Goal: Task Accomplishment & Management: Manage account settings

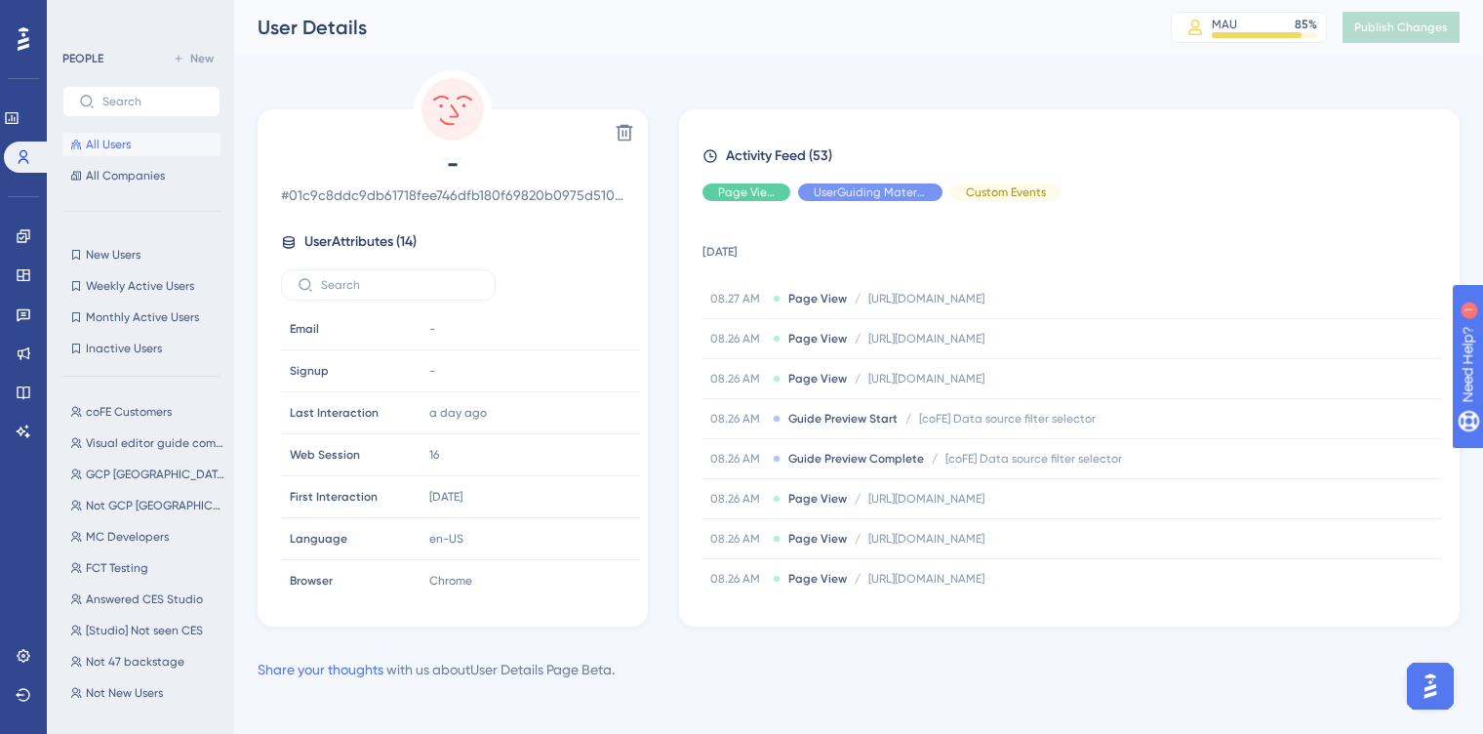
scroll to position [236, 0]
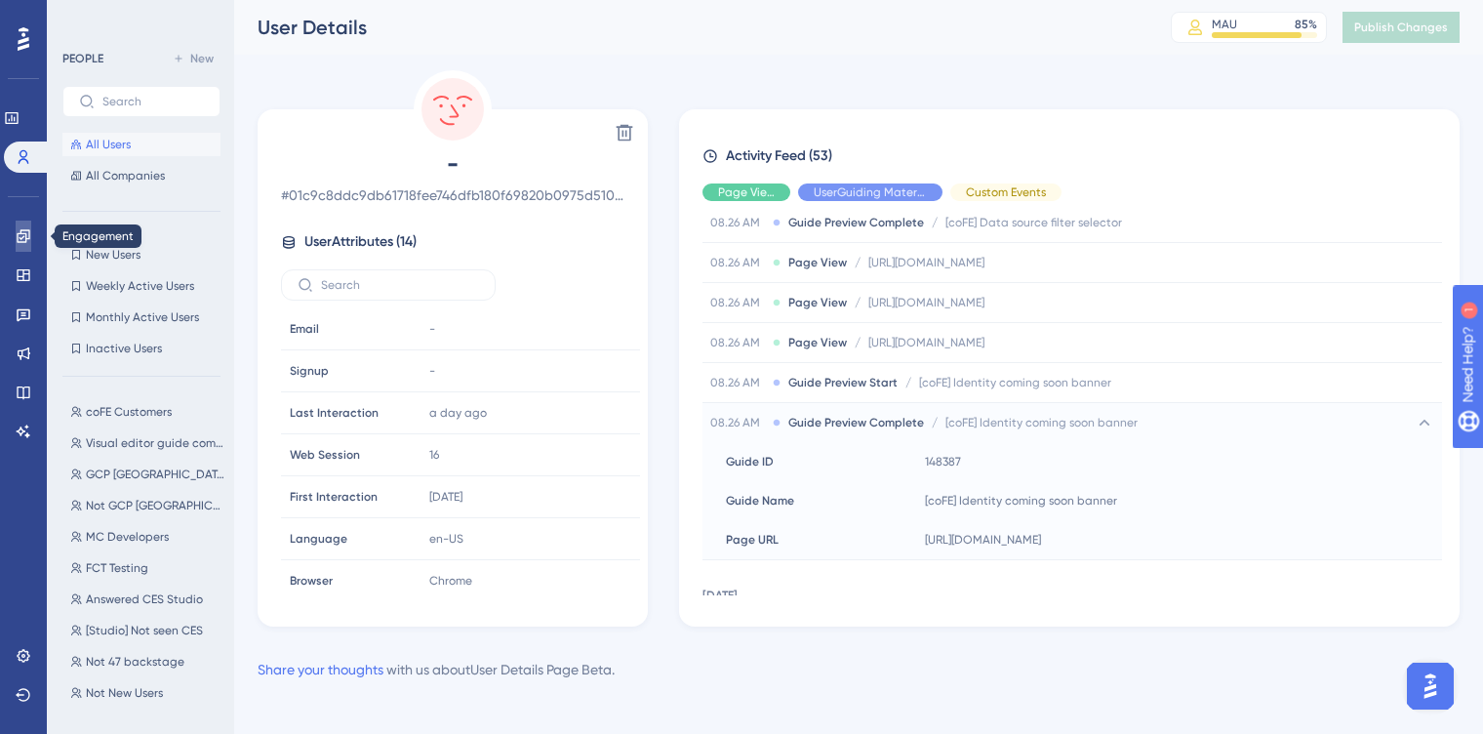
click at [23, 237] on icon at bounding box center [23, 235] width 13 height 13
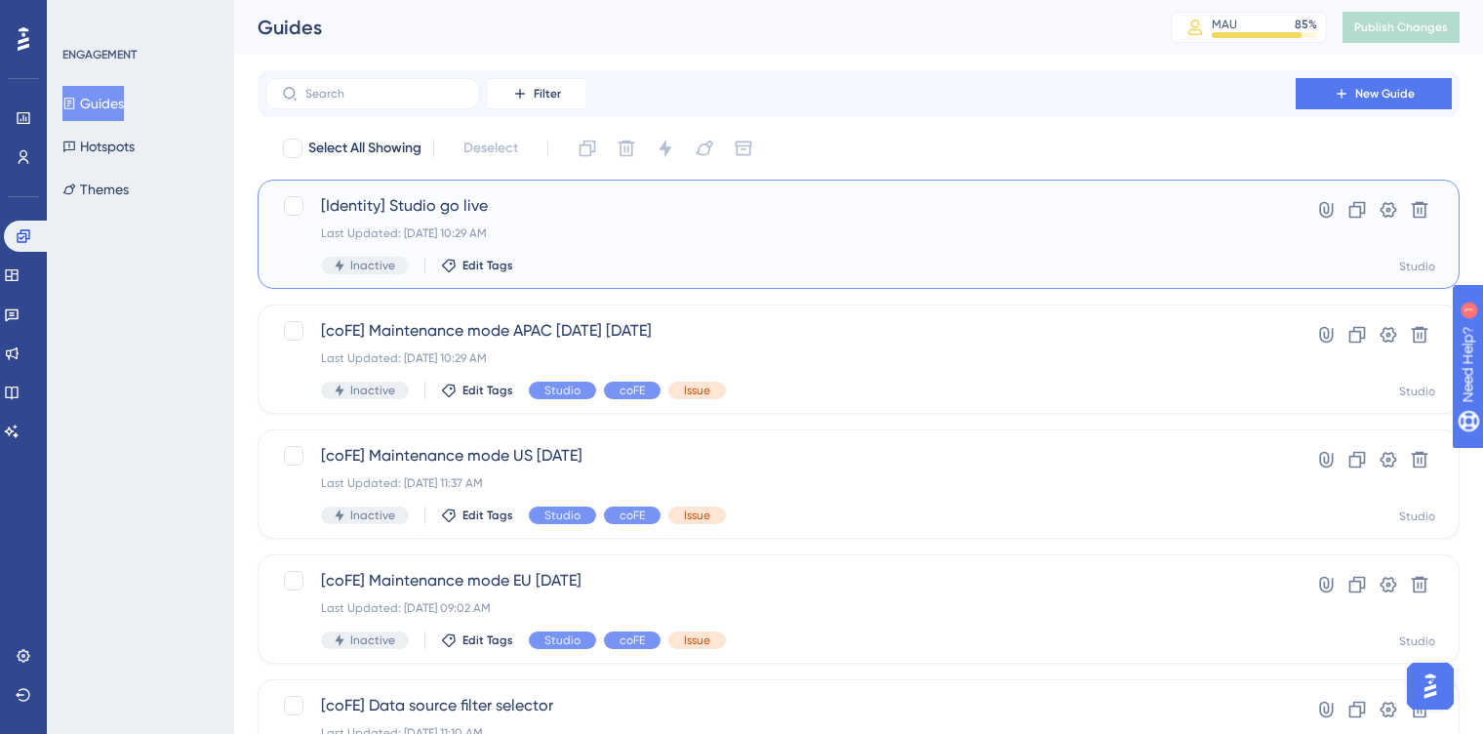
click at [774, 244] on div "[Identity] Studio go live Last Updated: [DATE] 10:29 AM Inactive Edit Tags" at bounding box center [780, 234] width 919 height 80
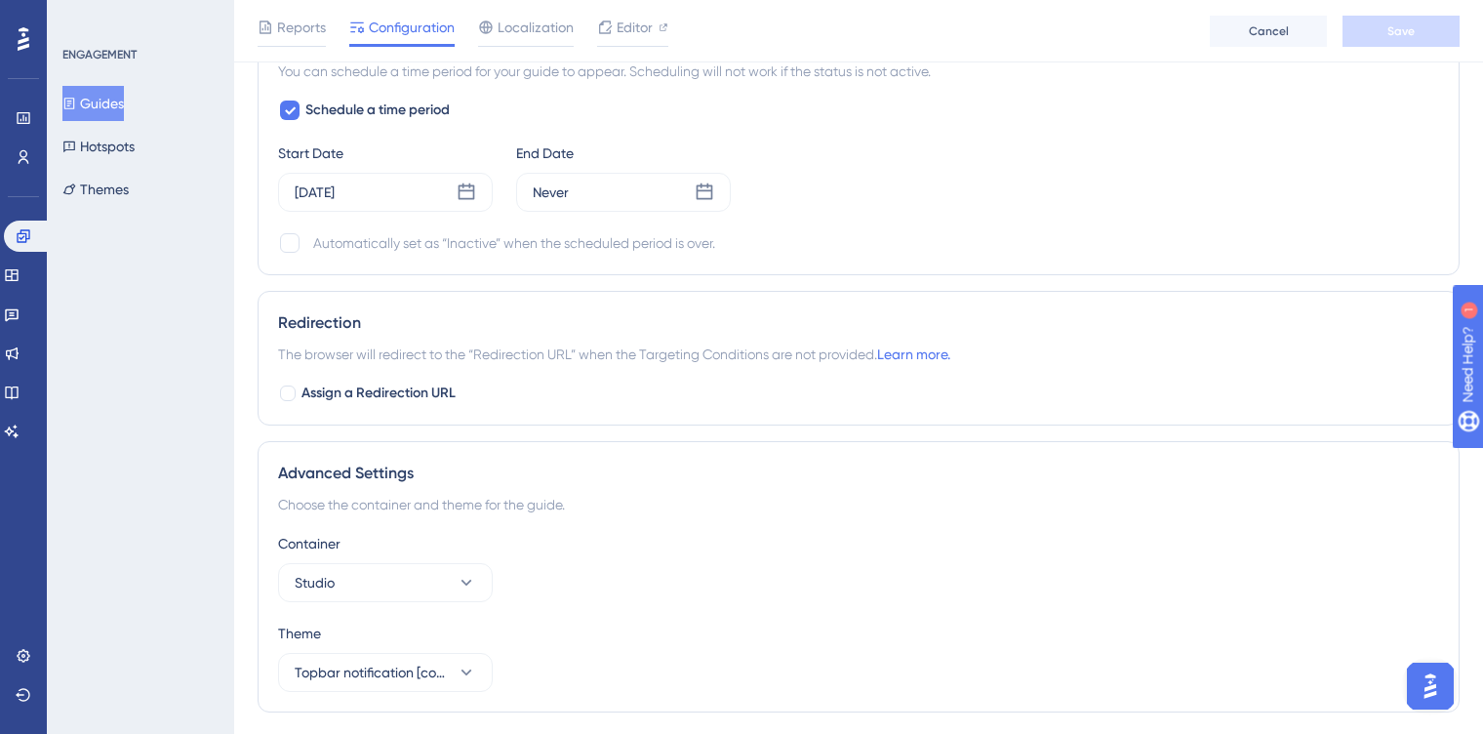
scroll to position [1344, 0]
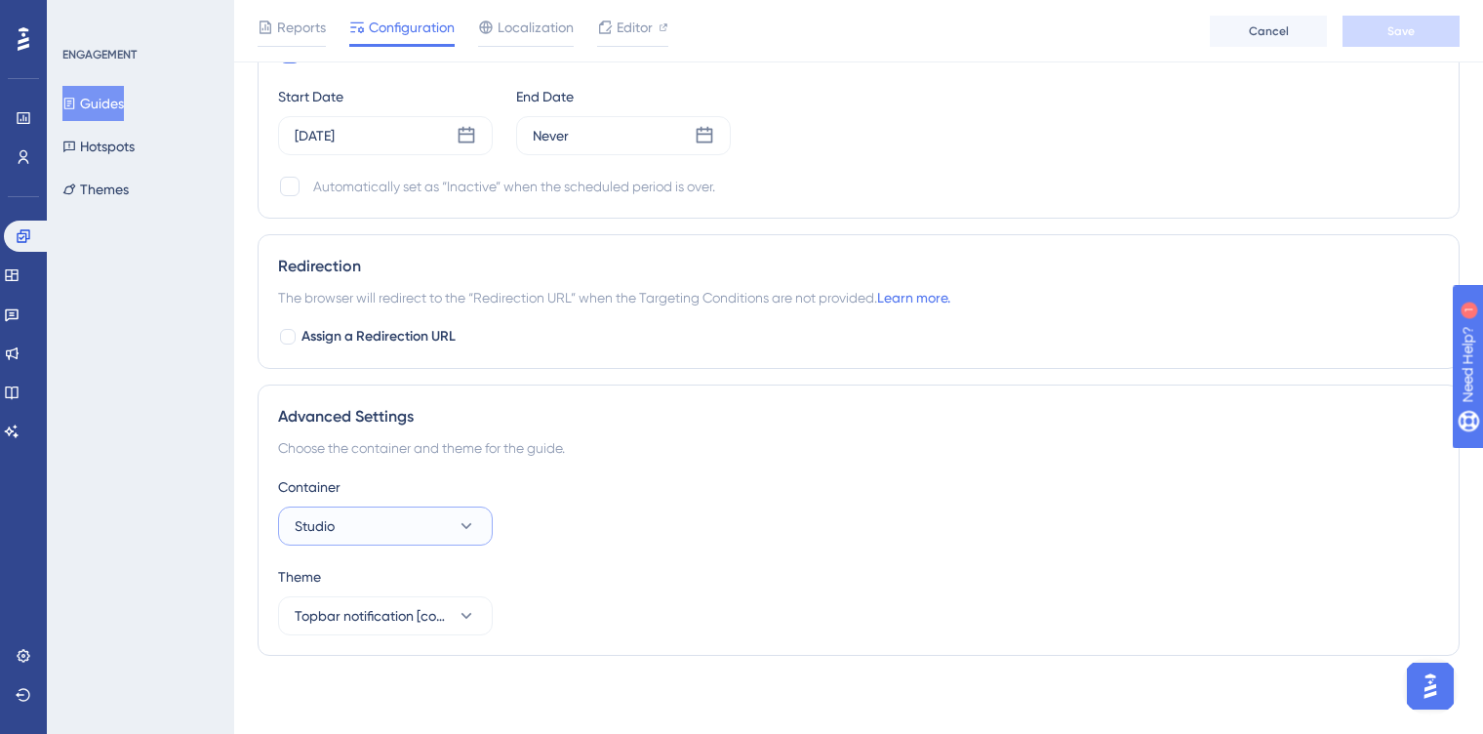
click at [449, 533] on button "Studio" at bounding box center [385, 525] width 215 height 39
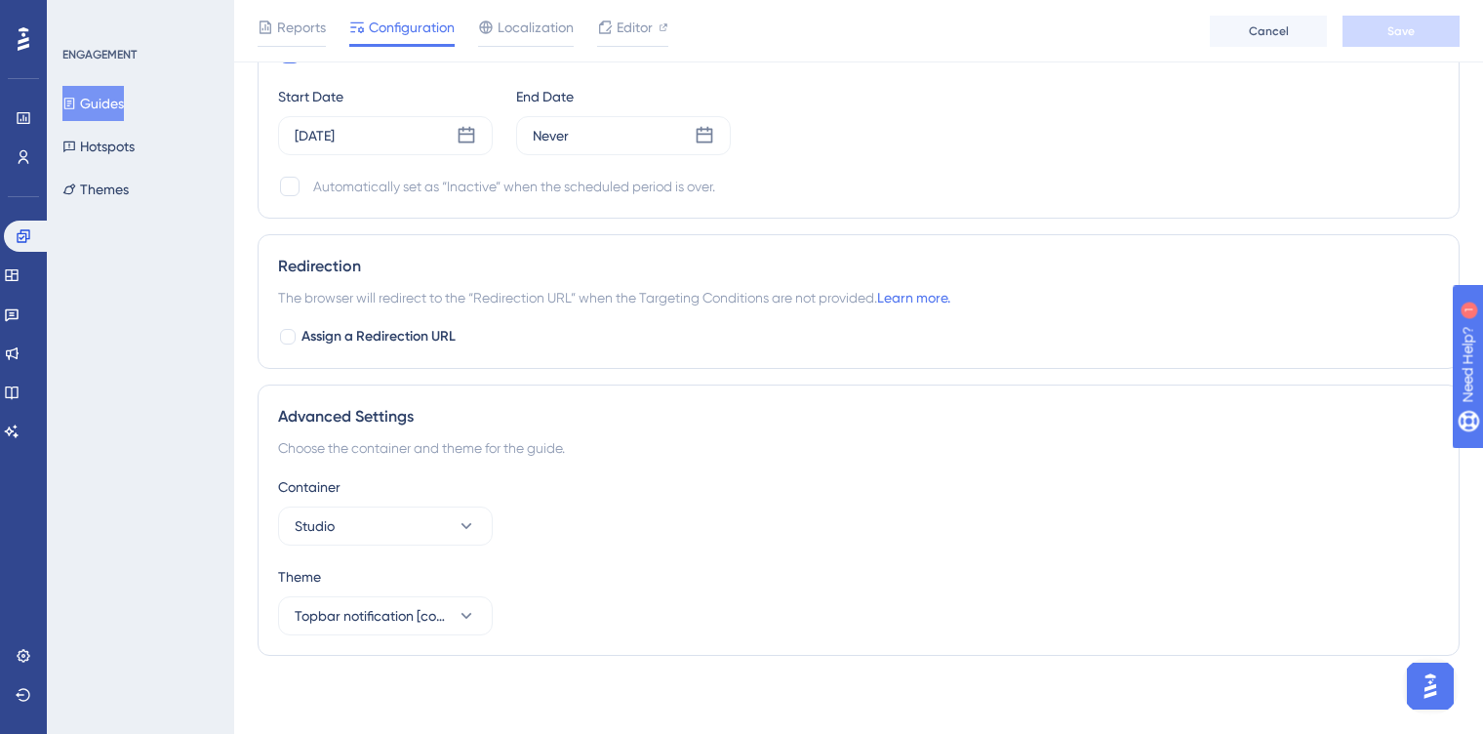
click at [31, 640] on div "Settings" at bounding box center [24, 655] width 16 height 31
click at [31, 656] on link at bounding box center [24, 655] width 16 height 31
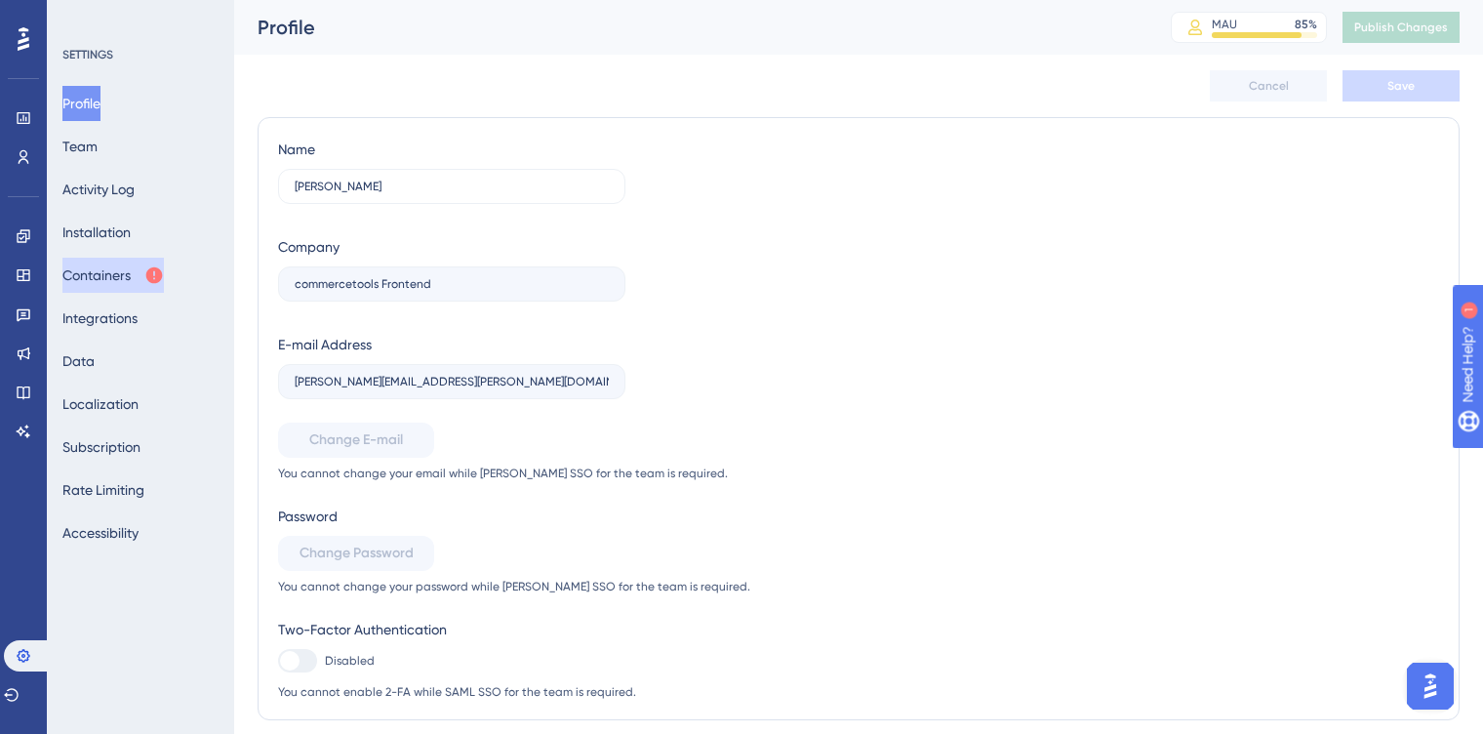
click at [127, 271] on button "Containers" at bounding box center [112, 275] width 101 height 35
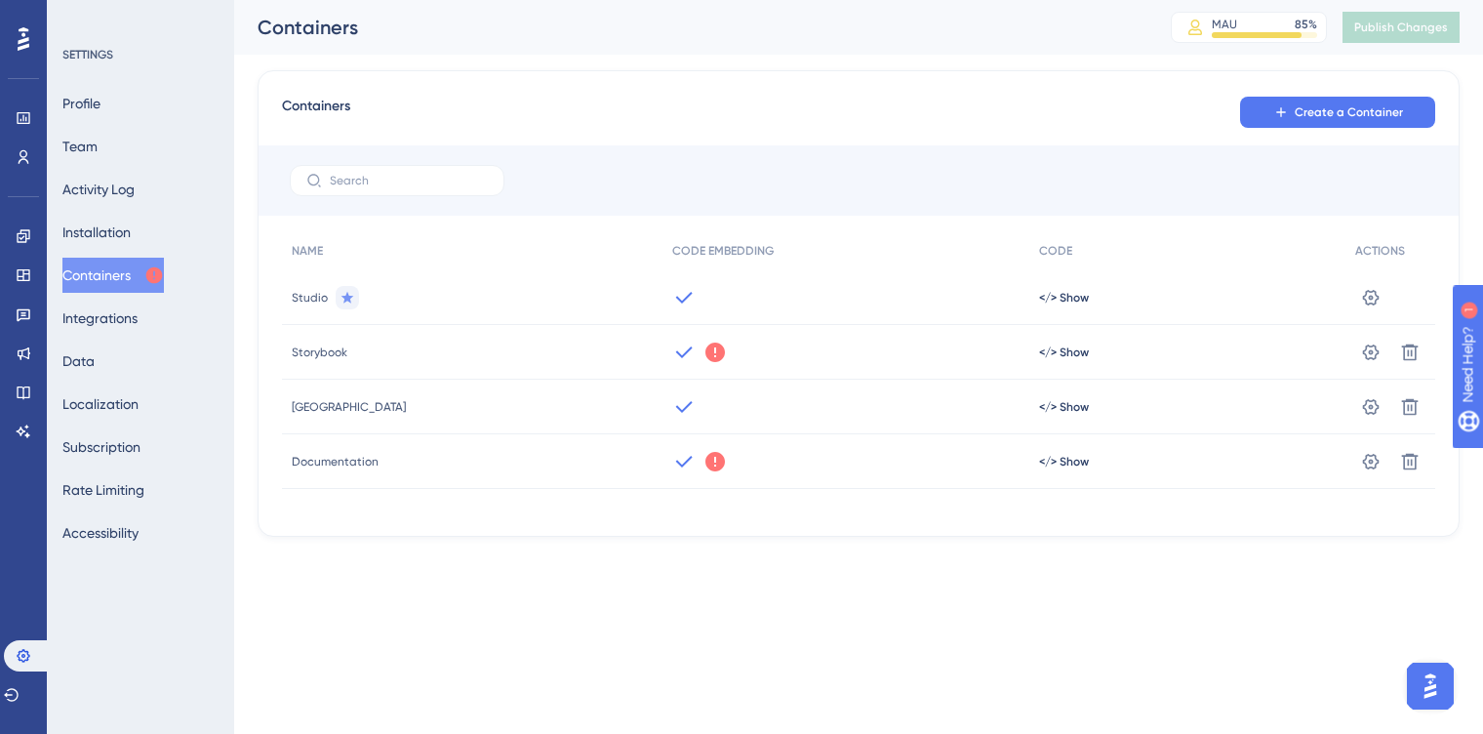
click at [705, 349] on icon at bounding box center [715, 352] width 20 height 20
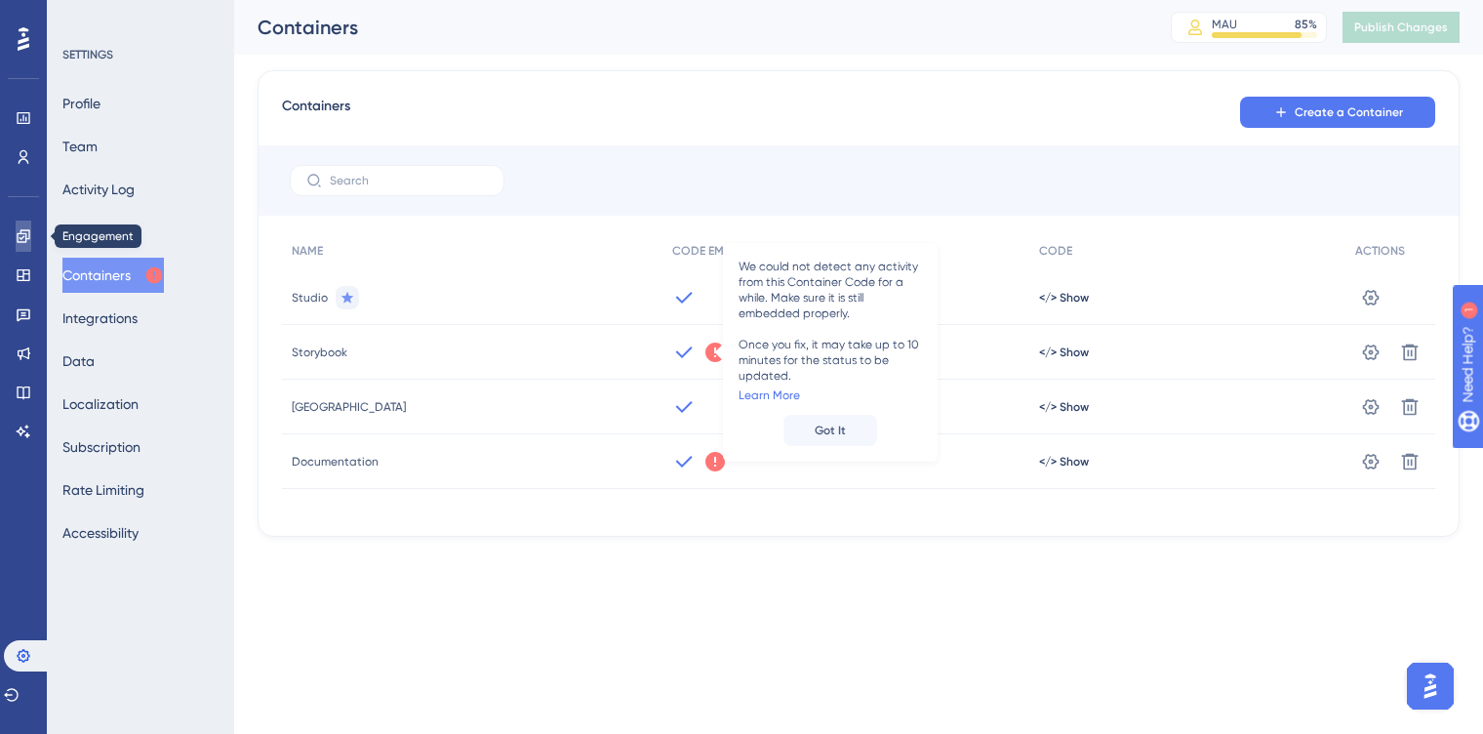
click at [25, 225] on link at bounding box center [24, 235] width 16 height 31
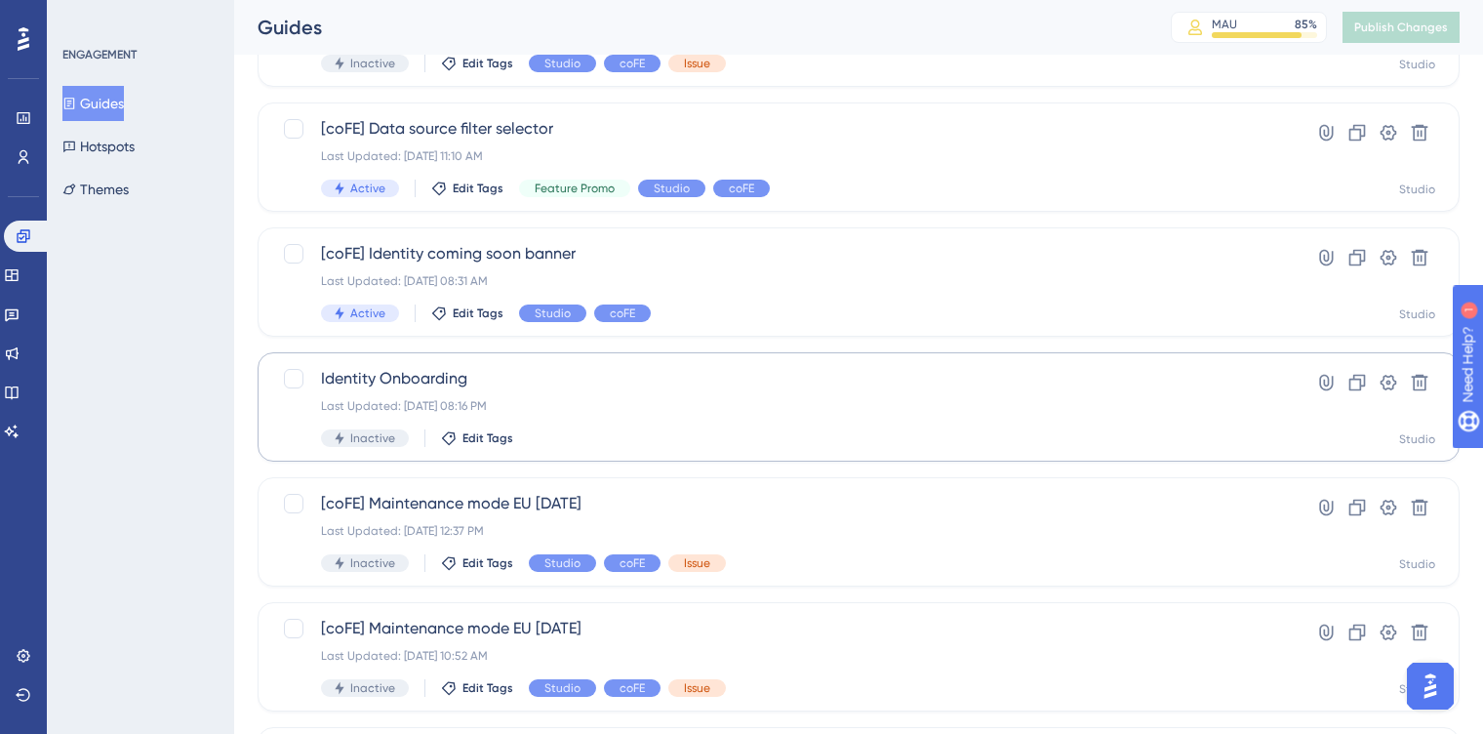
scroll to position [593, 0]
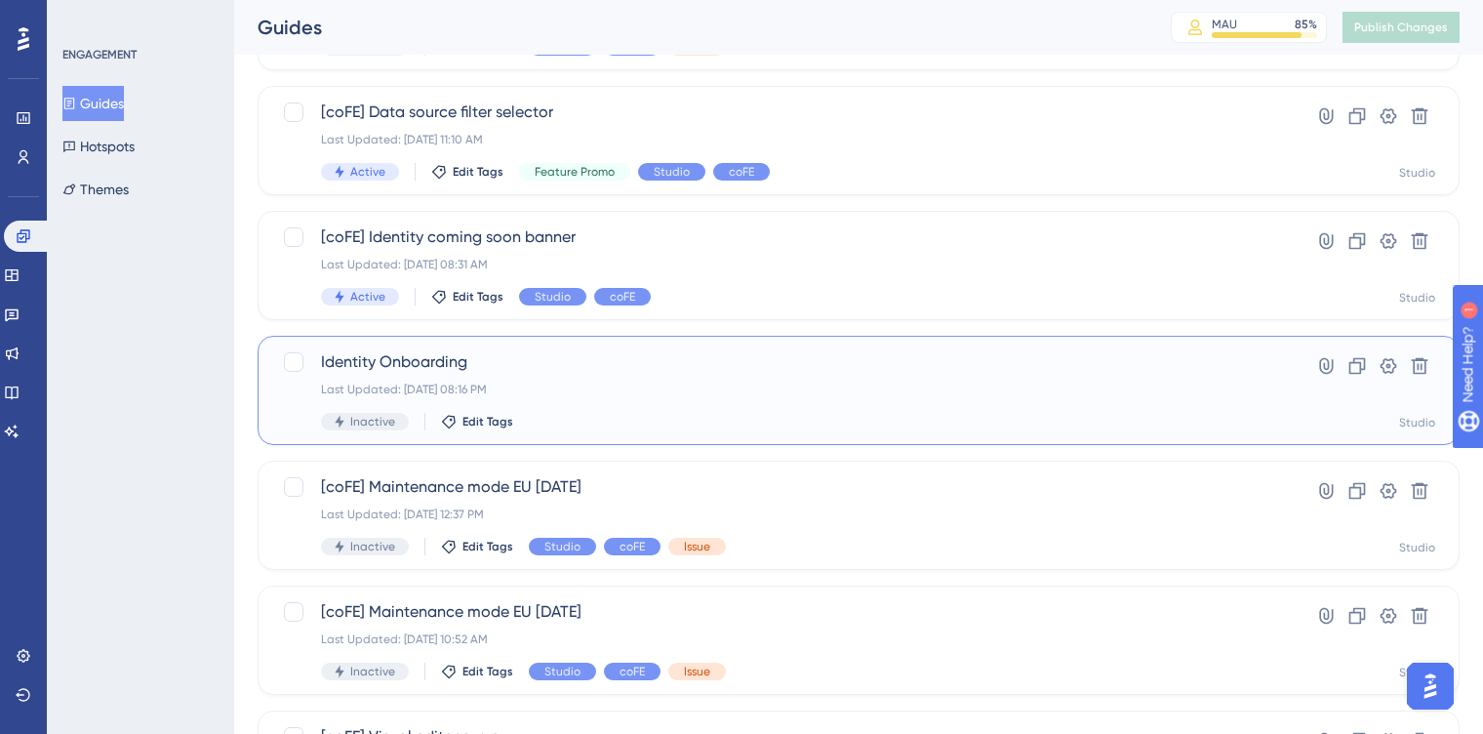
click at [658, 390] on div "Last Updated: [DATE] 08:16 PM" at bounding box center [780, 389] width 919 height 16
